Goal: Transaction & Acquisition: Purchase product/service

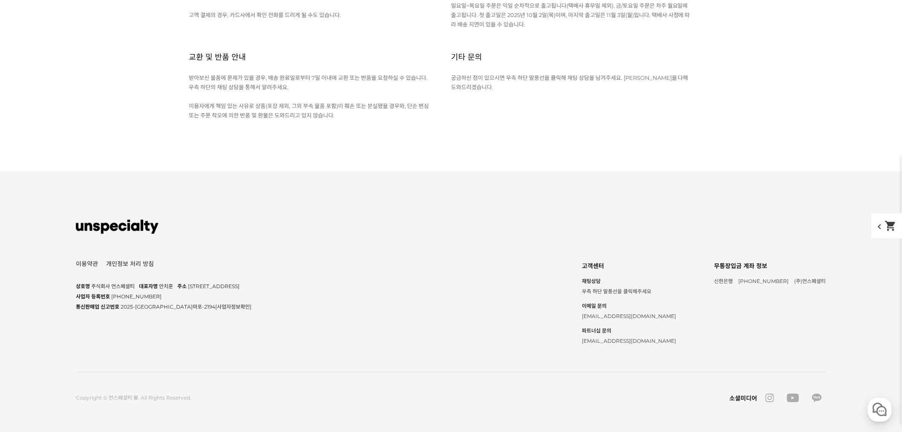
scroll to position [3676, 0]
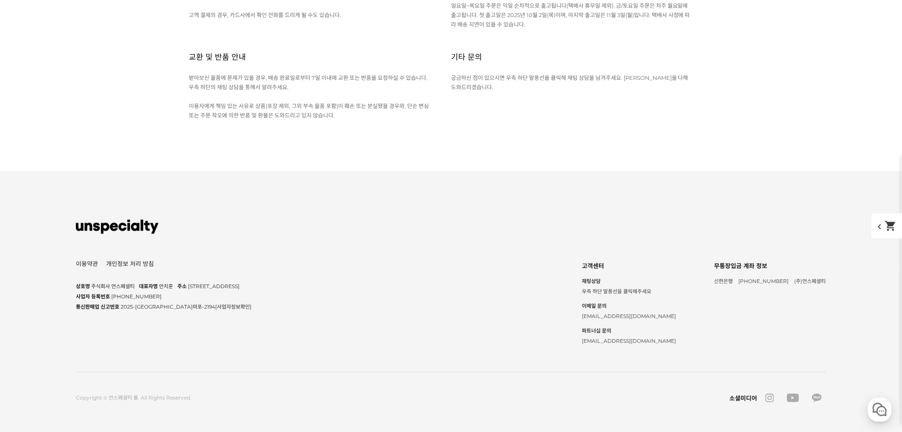
scroll to position [4231, 0]
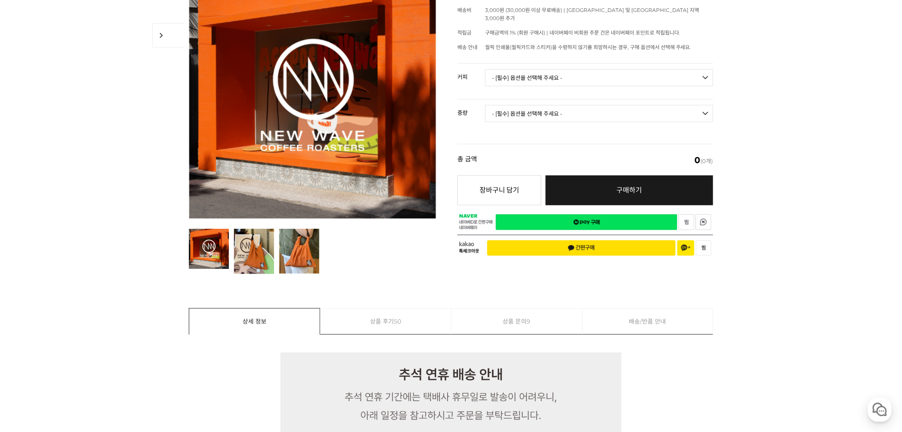
scroll to position [0, 0]
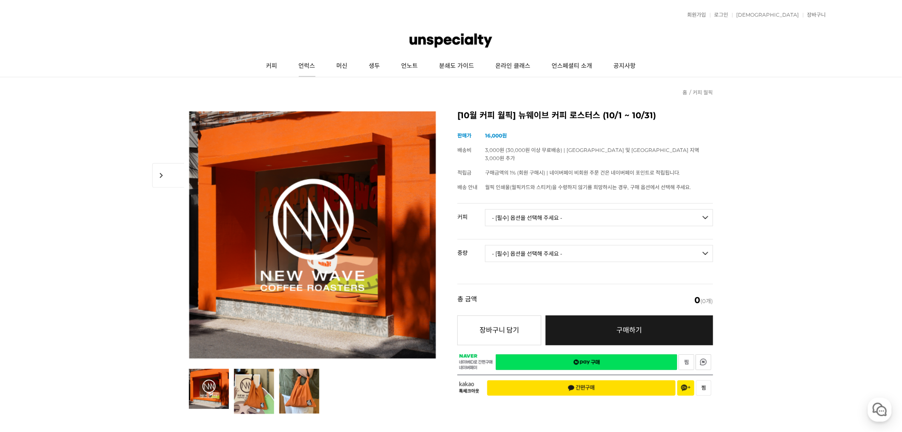
click at [315, 65] on link "언럭스" at bounding box center [307, 65] width 38 height 21
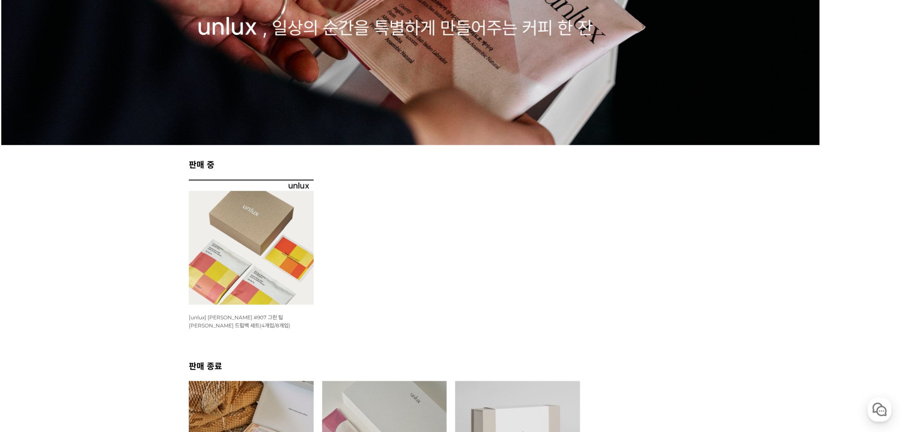
scroll to position [189, 0]
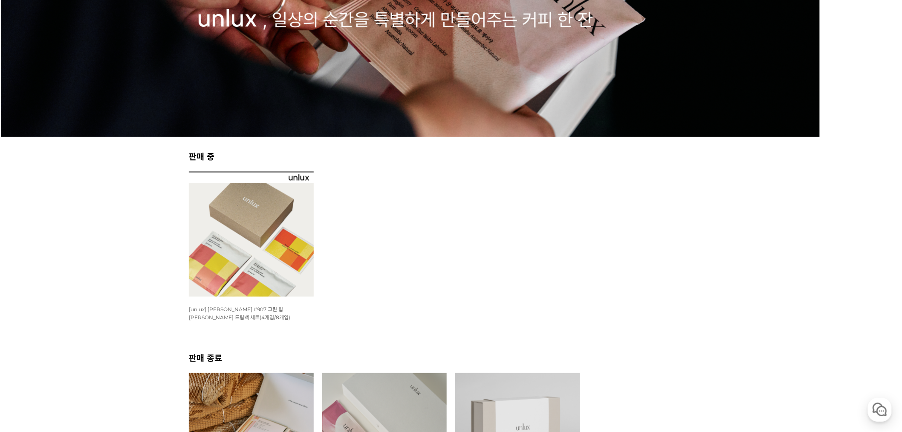
click at [215, 231] on img at bounding box center [251, 233] width 125 height 125
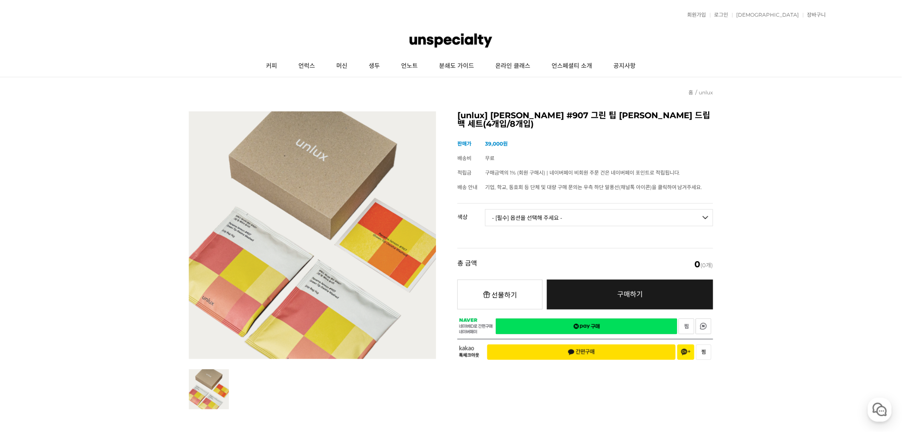
click at [579, 214] on select "- [필수] 옵션을 선택해 주세요 - ------------------- 파나마 잰슨 #907 Standard(4p) 파나마 잰슨 #907 D…" at bounding box center [599, 217] width 228 height 17
click at [580, 216] on select "- [필수] 옵션을 선택해 주세요 - ------------------- 파나마 잰슨 #907 Standard(4p) 파나마 잰슨 #907 D…" at bounding box center [599, 217] width 228 height 17
drag, startPoint x: 537, startPoint y: 218, endPoint x: 540, endPoint y: 226, distance: 8.2
click at [537, 218] on select "- [필수] 옵션을 선택해 주세요 - ------------------- 파나마 잰슨 #907 Standard(4p) 파나마 잰슨 #907 D…" at bounding box center [599, 217] width 228 height 17
click at [485, 209] on select "- [필수] 옵션을 선택해 주세요 - ------------------- 파나마 잰슨 #907 Standard(4p) 파나마 잰슨 #907 D…" at bounding box center [599, 217] width 228 height 17
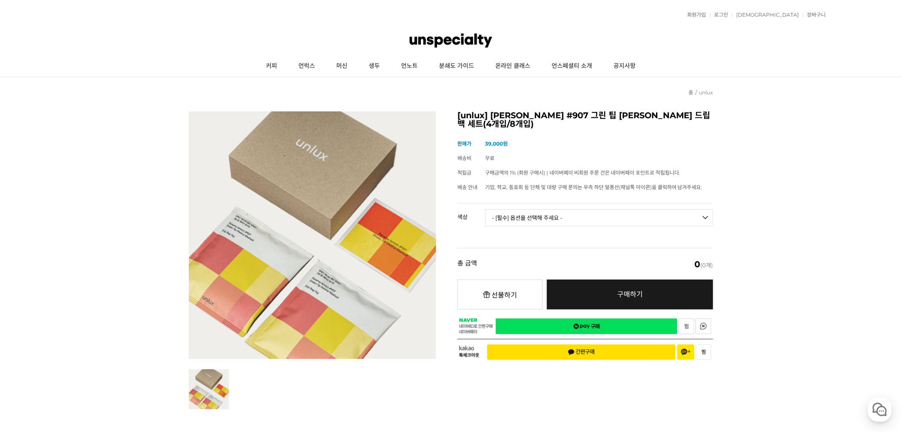
select select "*"
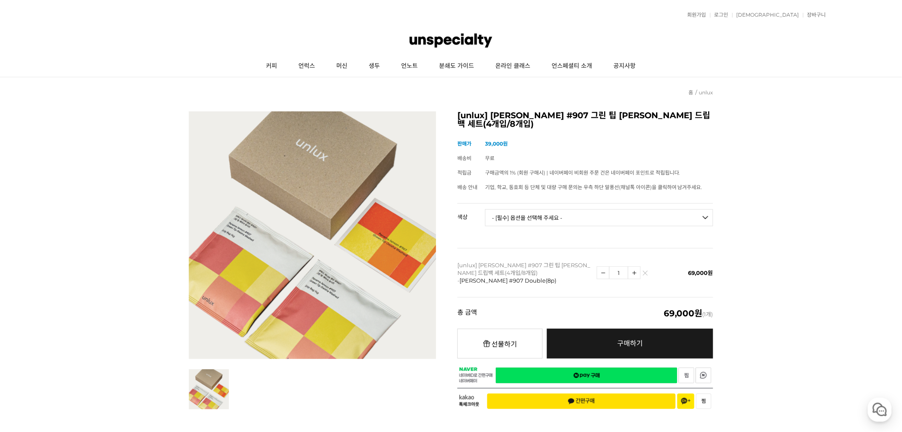
click at [646, 274] on img at bounding box center [645, 274] width 5 height 5
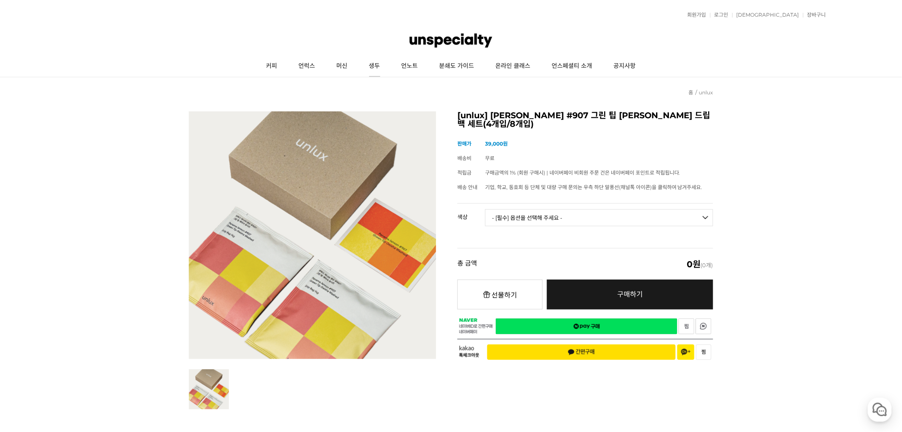
click at [374, 70] on link "생두" at bounding box center [375, 65] width 32 height 21
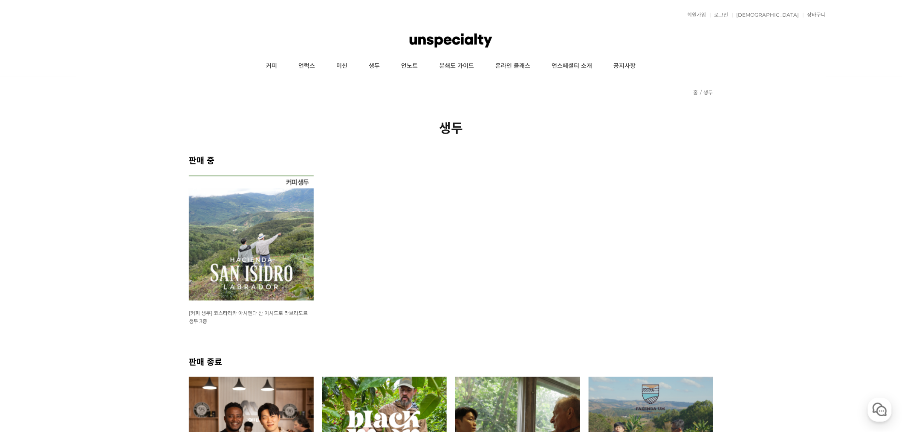
click at [249, 242] on img at bounding box center [251, 237] width 125 height 125
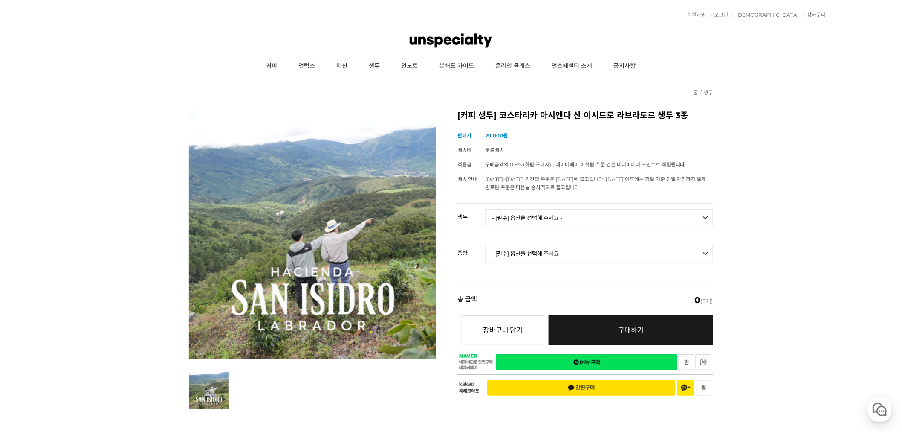
click at [541, 219] on select "- [필수] 옵션을 선택해 주세요 - ------------------- [GEOGRAPHIC_DATA] 아시엔다 산 이시드로 라브라도르 엘 …" at bounding box center [599, 217] width 228 height 17
select select "코스타리카 아시엔다 산 이시드로 라브라도르 엘 세드로 게이샤 무산소 내추럴"
click at [485, 209] on select "- [필수] 옵션을 선택해 주세요 - ------------------- [GEOGRAPHIC_DATA] 아시엔다 산 이시드로 라브라도르 엘 …" at bounding box center [599, 217] width 228 height 17
click at [632, 247] on select "- [필수] 옵션을 선택해 주세요 - ------------------- 500g 1kg" at bounding box center [599, 253] width 228 height 17
select select "1kg"
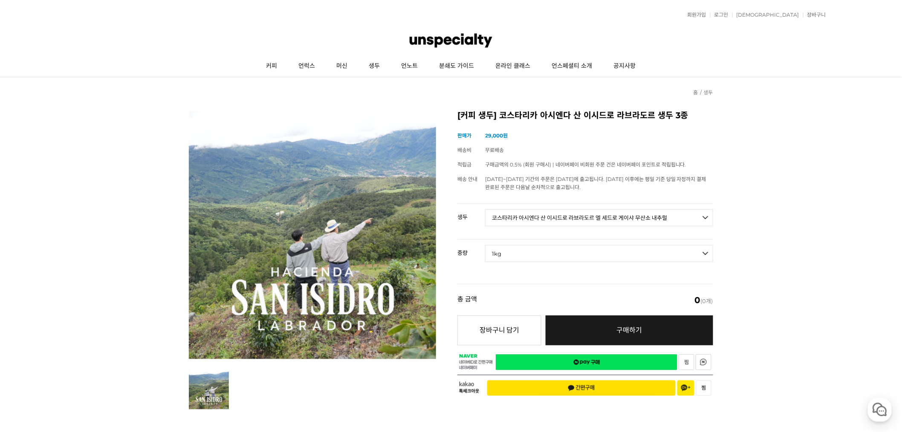
click at [485, 245] on select "- [필수] 옵션을 선택해 주세요 - ------------------- 500g 1kg" at bounding box center [599, 253] width 228 height 17
select select "*"
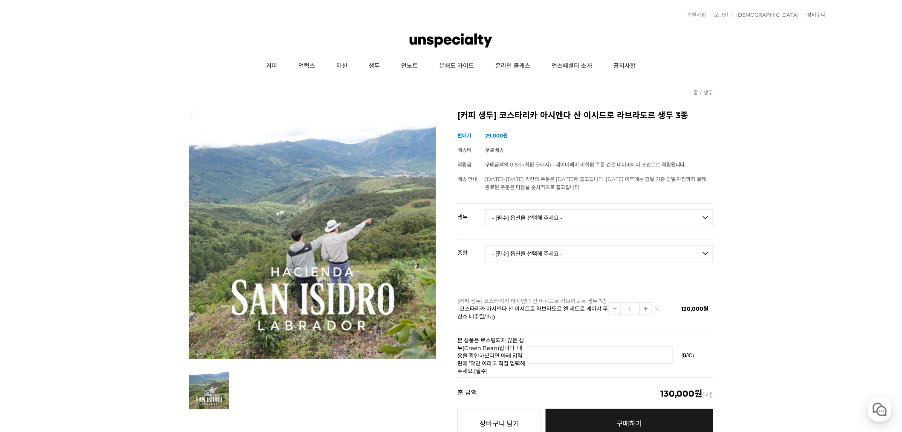
click at [654, 313] on td "130,000원" at bounding box center [680, 308] width 58 height 49
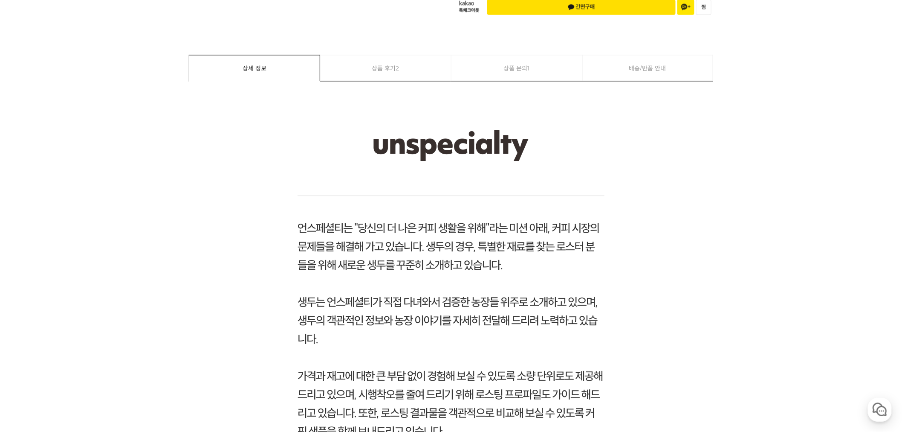
scroll to position [758, 0]
